Goal: Find specific page/section: Find specific page/section

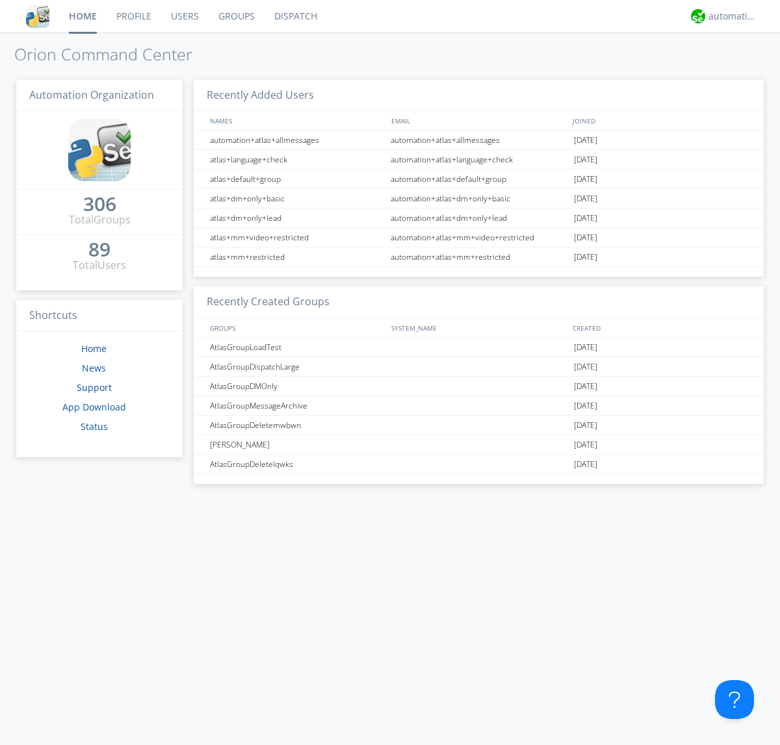
click at [184, 16] on link "Users" at bounding box center [184, 16] width 47 height 32
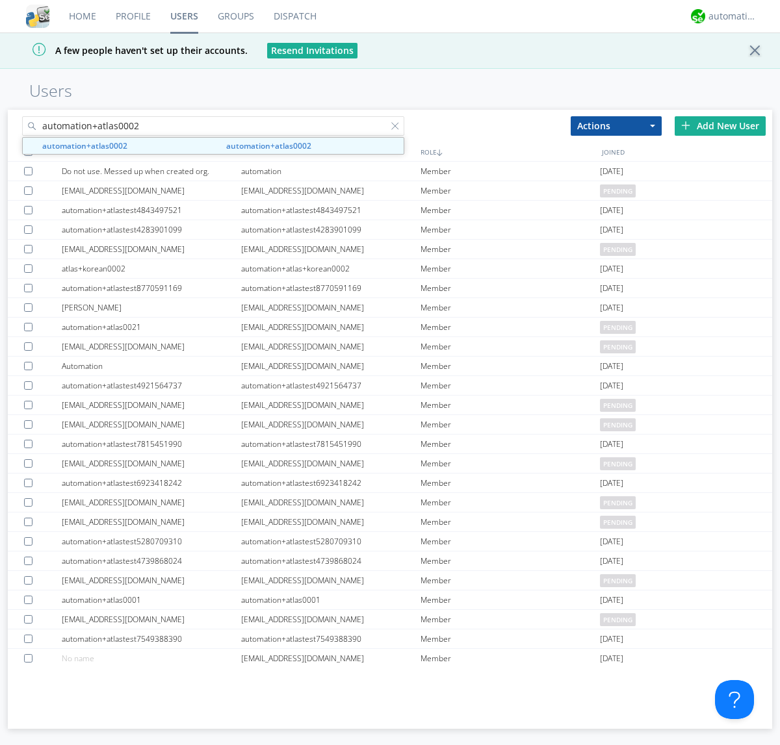
type input "automation+atlas0002"
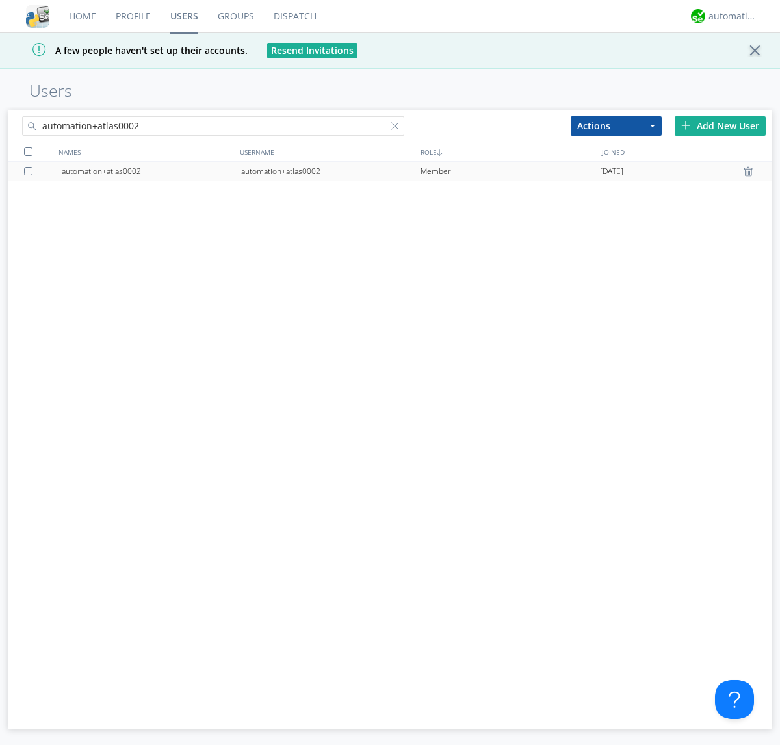
click at [330, 171] on div "automation+atlas0002" at bounding box center [330, 171] width 179 height 19
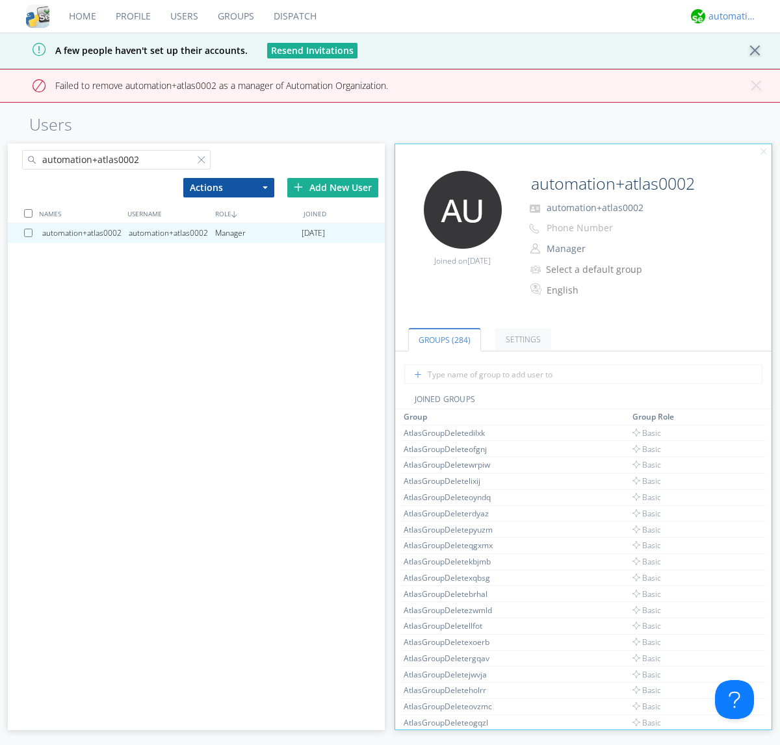
click at [729, 16] on div "automation+atlas" at bounding box center [732, 16] width 49 height 13
